Goal: Information Seeking & Learning: Find specific fact

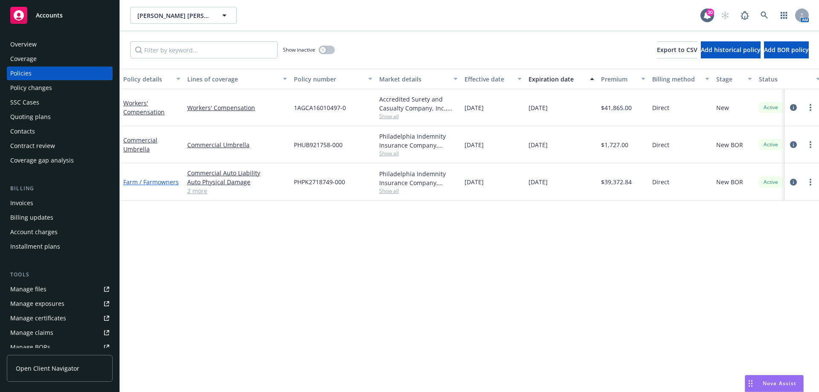
click at [162, 181] on link "Farm / Farmowners" at bounding box center [150, 182] width 55 height 8
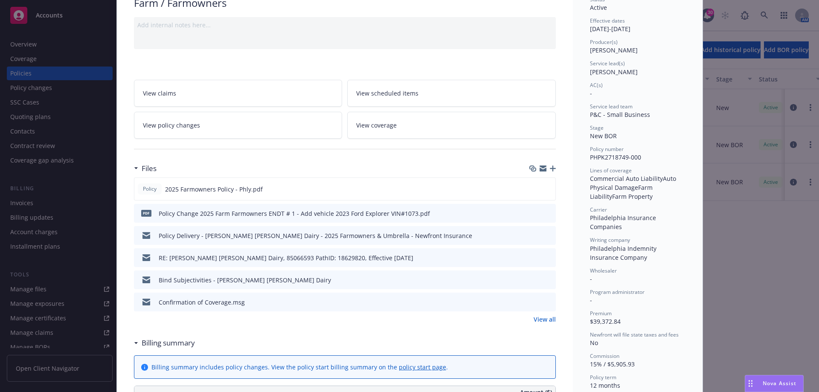
scroll to position [171, 0]
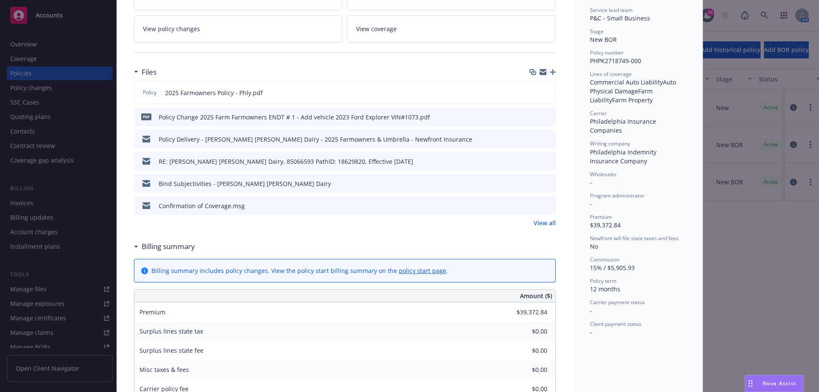
click at [541, 221] on link "View all" at bounding box center [544, 222] width 22 height 9
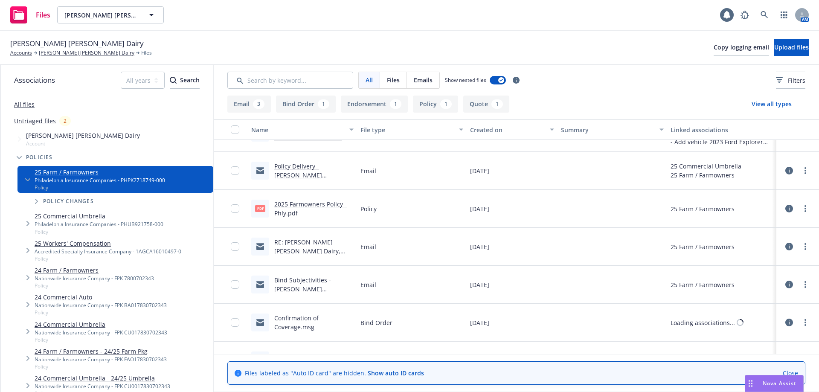
scroll to position [52, 0]
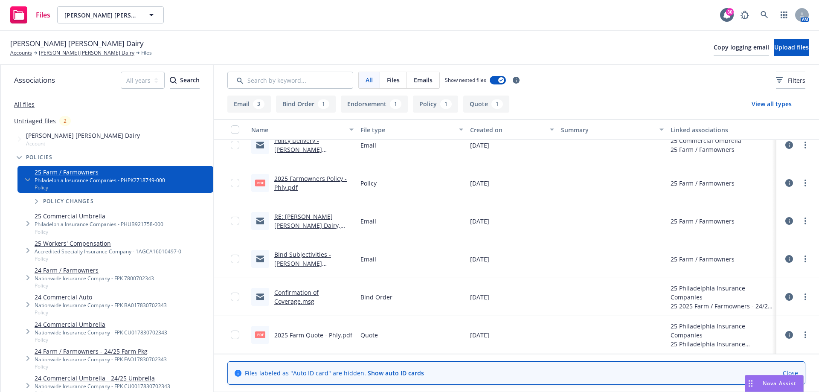
click at [290, 304] on link "Confirmation of Coverage.msg" at bounding box center [296, 296] width 44 height 17
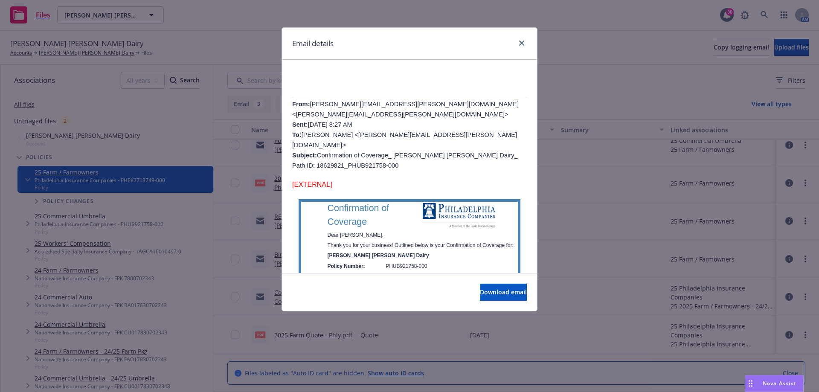
scroll to position [171, 0]
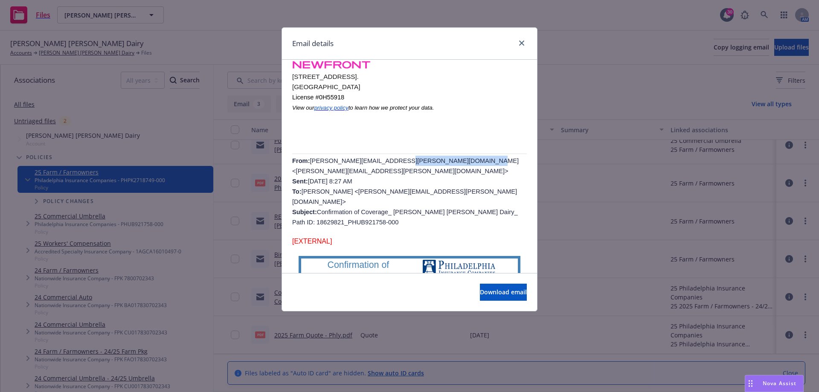
drag, startPoint x: 450, startPoint y: 160, endPoint x: 380, endPoint y: 162, distance: 69.5
click at [380, 162] on span "Jennifer.Weaver@phly.com <Jennifer.Weaver@phly.com> Sent: Thursday, July 24, 20…" at bounding box center [405, 191] width 226 height 68
copy span "Jennifer.Weaver@phly.com"
click at [521, 43] on icon "close" at bounding box center [521, 43] width 5 height 5
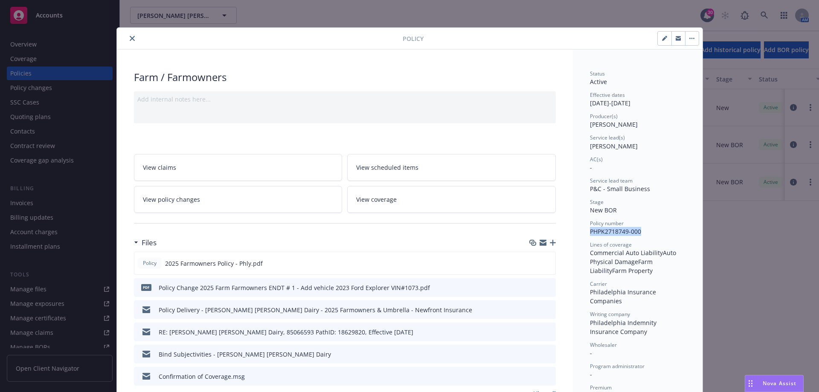
drag, startPoint x: 637, startPoint y: 232, endPoint x: 587, endPoint y: 235, distance: 49.5
click at [590, 235] on span "PHPK2718749-000" at bounding box center [615, 231] width 51 height 8
copy span "PHPK2718749-000"
click at [130, 38] on icon "close" at bounding box center [132, 38] width 5 height 5
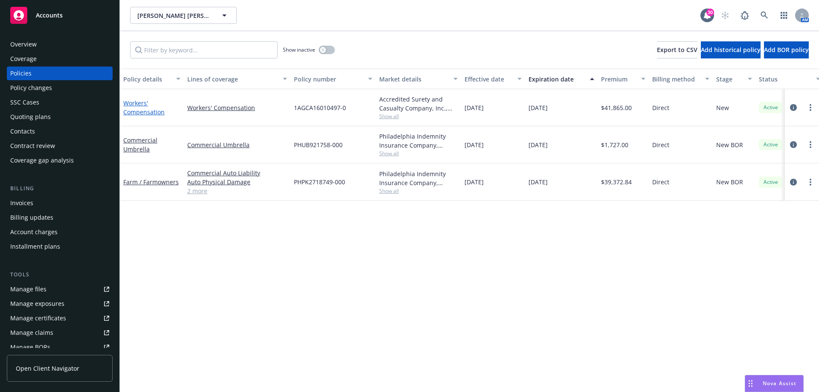
click at [145, 112] on link "Workers' Compensation" at bounding box center [143, 107] width 41 height 17
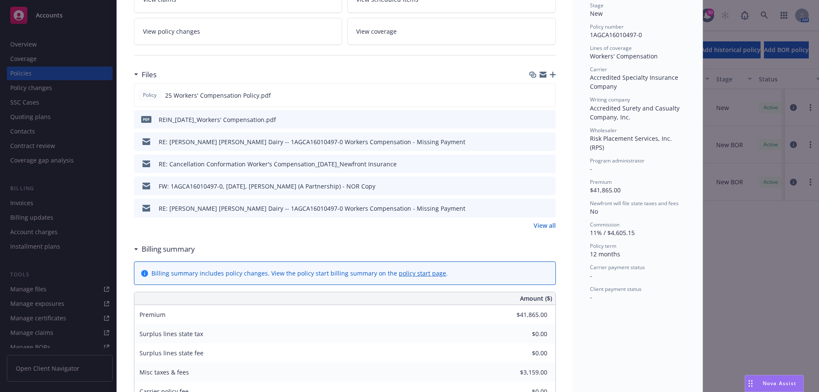
scroll to position [213, 0]
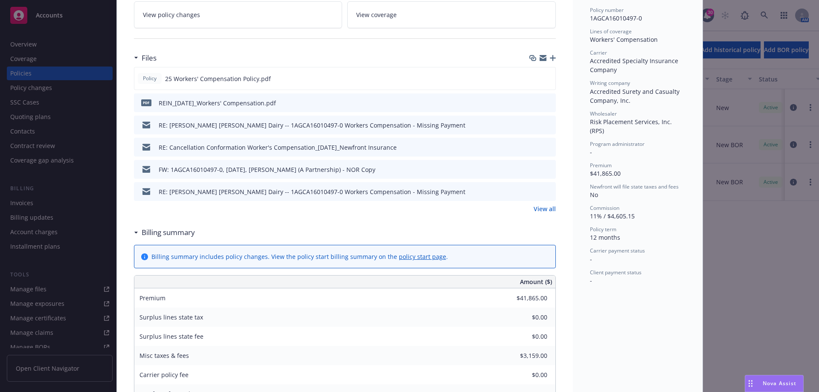
click at [545, 101] on icon "preview file" at bounding box center [548, 102] width 8 height 6
